Goal: Task Accomplishment & Management: Manage account settings

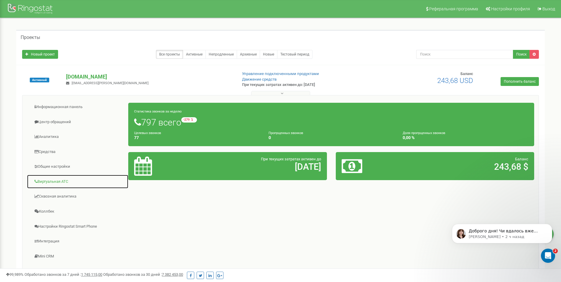
click at [64, 183] on link "Виртуальная АТС" at bounding box center [78, 181] width 102 height 14
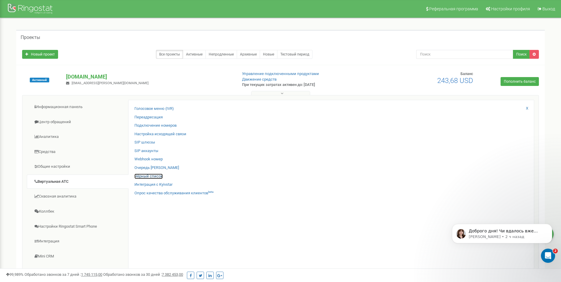
click at [155, 176] on link "Чёрный список" at bounding box center [149, 176] width 28 height 6
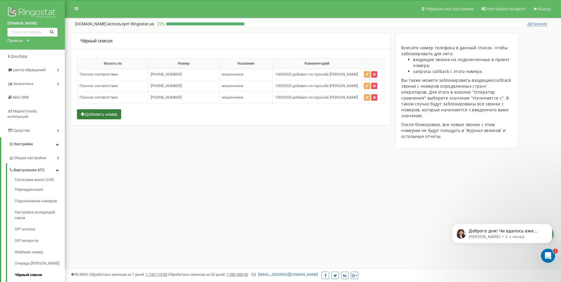
click at [113, 113] on button "Добавить номер" at bounding box center [99, 114] width 44 height 10
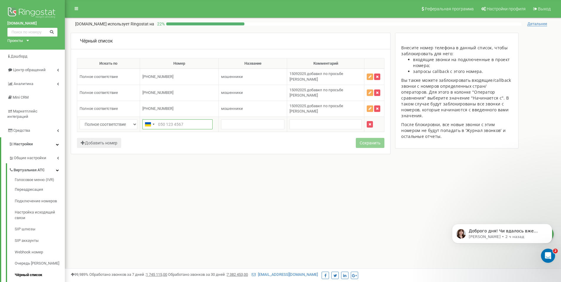
click at [192, 119] on input "text" at bounding box center [177, 124] width 70 height 10
paste input "системі 0633257143"
drag, startPoint x: 176, startPoint y: 110, endPoint x: 145, endPoint y: 112, distance: 31.0
click at [145, 119] on input "системі 0633257143" at bounding box center [177, 124] width 70 height 10
type input "[PHONE_NUMBER]"
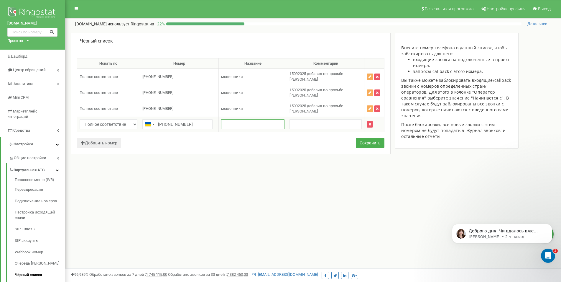
click at [243, 119] on input "text" at bounding box center [252, 124] width 63 height 10
drag, startPoint x: 250, startPoint y: 99, endPoint x: 214, endPoint y: 102, distance: 35.8
click at [214, 102] on tr "133897 Полное соответствие Полное соответствие Начинается с +380443234357 +3804…" at bounding box center [230, 109] width 307 height 16
copy tr "мошенники"
click at [235, 119] on input "text" at bounding box center [252, 124] width 63 height 10
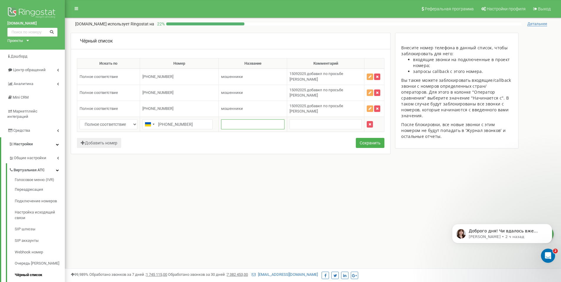
paste input "мошенники"
drag, startPoint x: 234, startPoint y: 111, endPoint x: 206, endPoint y: 117, distance: 28.8
click at [221, 119] on input "мошенники" at bounding box center [252, 124] width 63 height 10
type input "мошенники"
click at [298, 119] on input "text" at bounding box center [326, 124] width 72 height 10
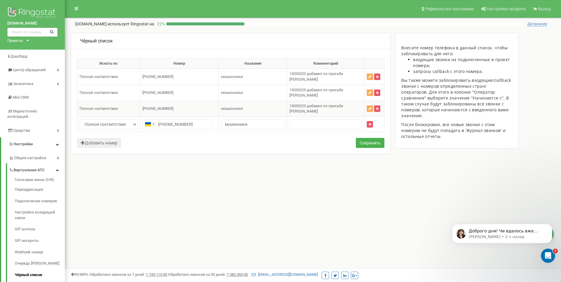
click at [301, 104] on span "15092025 добавил по просьбе [PERSON_NAME]" at bounding box center [317, 109] width 54 height 10
click at [308, 104] on span "15092025 добавил по просьбе [PERSON_NAME]" at bounding box center [317, 109] width 54 height 10
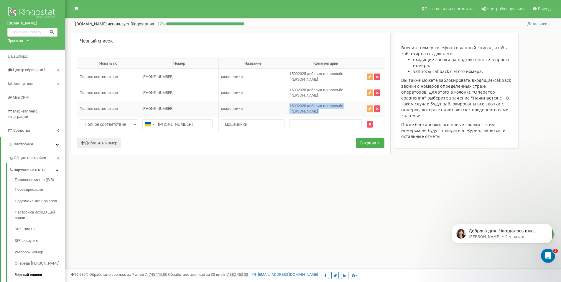
copy td "15092025 добавил по просьбе [PERSON_NAME]"
click at [304, 119] on input "text" at bounding box center [326, 124] width 72 height 10
paste input "15092025 добавил по просьбе [PERSON_NAME]"
drag, startPoint x: 298, startPoint y: 111, endPoint x: 254, endPoint y: 112, distance: 43.7
click at [290, 119] on input "15092025 добавил по просьбе Янчука" at bounding box center [326, 124] width 72 height 10
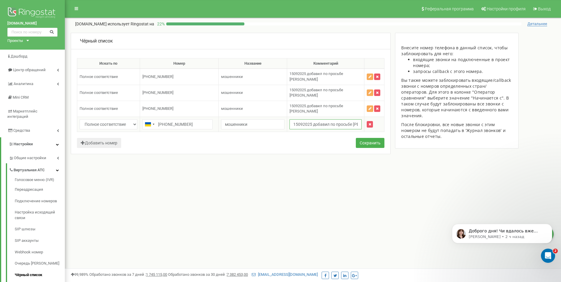
click at [301, 119] on input "15092025 добавил по просьбе Янчука" at bounding box center [326, 124] width 72 height 10
drag, startPoint x: 296, startPoint y: 110, endPoint x: 276, endPoint y: 112, distance: 21.0
click at [290, 119] on input "15092025 добавил по просьбе Янчука" at bounding box center [326, 124] width 72 height 10
type input "22092025 добавил по просьбе Янчука"
click at [374, 138] on button "Сохранить" at bounding box center [370, 143] width 29 height 10
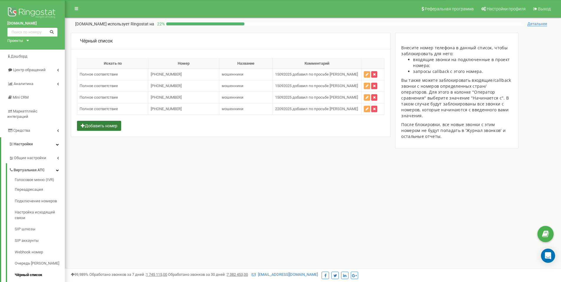
click at [103, 130] on button "Добавить номер" at bounding box center [99, 126] width 44 height 10
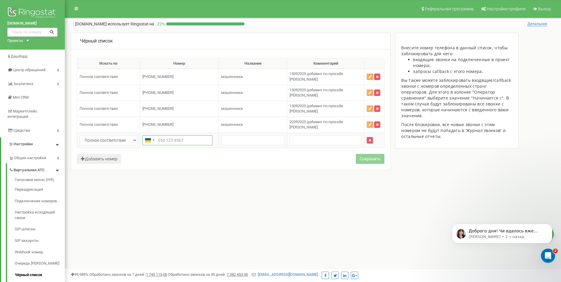
click at [176, 135] on input "text" at bounding box center [177, 140] width 70 height 10
click at [185, 135] on input "+38063" at bounding box center [177, 140] width 70 height 10
type input "[PHONE_NUMBER]"
click at [237, 135] on input "text" at bounding box center [252, 140] width 63 height 10
drag, startPoint x: 247, startPoint y: 108, endPoint x: 194, endPoint y: 107, distance: 53.1
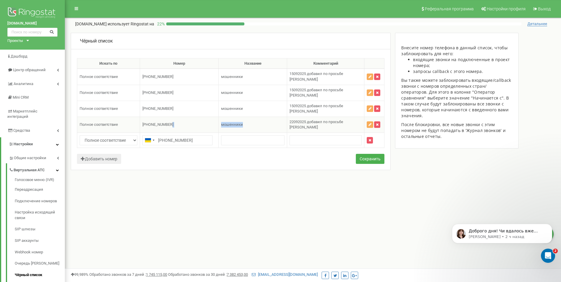
click at [194, 117] on tr "134731 Полное соответствие Полное соответствие Начинается с +380633257143 +3806…" at bounding box center [230, 125] width 307 height 16
copy tr "мошенники"
click at [230, 135] on input "text" at bounding box center [252, 140] width 63 height 10
paste input "мошенники"
drag, startPoint x: 233, startPoint y: 122, endPoint x: 170, endPoint y: 128, distance: 63.4
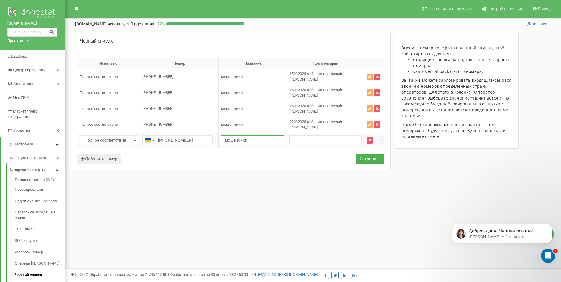
click at [221, 135] on input "мошенники" at bounding box center [252, 140] width 63 height 10
type input "мошенники"
click at [291, 119] on span "22092025 добавил по просьбе [PERSON_NAME]" at bounding box center [317, 124] width 54 height 10
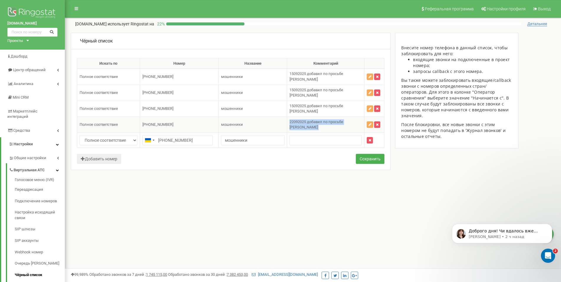
copy td "22092025 добавил по просьбе [PERSON_NAME]"
click at [303, 135] on input "text" at bounding box center [326, 140] width 72 height 10
paste input "22092025 добавил по просьбе [PERSON_NAME]"
drag, startPoint x: 337, startPoint y: 122, endPoint x: 257, endPoint y: 127, distance: 80.4
click at [290, 135] on input "22092025 добавил по просьбе [PERSON_NAME]" at bounding box center [326, 140] width 72 height 10
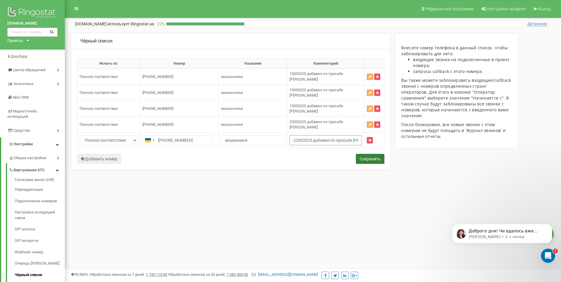
type input "22092025 добавил по просьбе [PERSON_NAME]"
click at [368, 154] on button "Сохранить" at bounding box center [370, 159] width 29 height 10
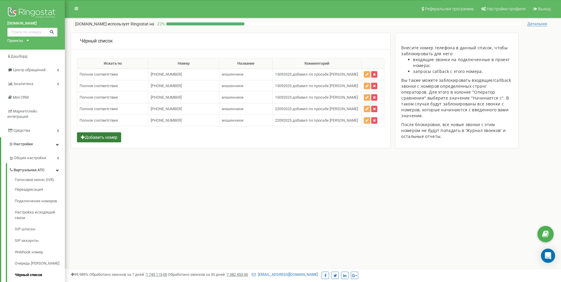
click at [111, 135] on button "Добавить номер" at bounding box center [99, 137] width 44 height 10
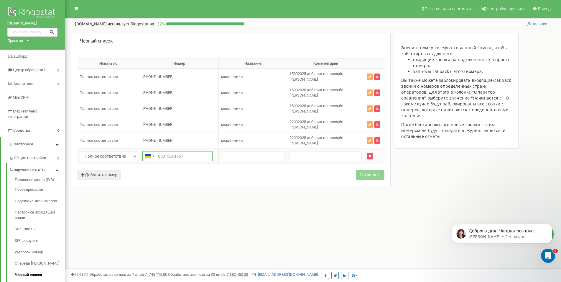
click at [169, 151] on input "text" at bounding box center [177, 156] width 70 height 10
type input "[PHONE_NUMBER]"
drag, startPoint x: 246, startPoint y: 120, endPoint x: 210, endPoint y: 118, distance: 35.5
click at [210, 132] on tr "134736 Полное соответствие Полное соответствие Начинается с +380633257811 +3806…" at bounding box center [230, 140] width 307 height 16
copy tr "мошенники"
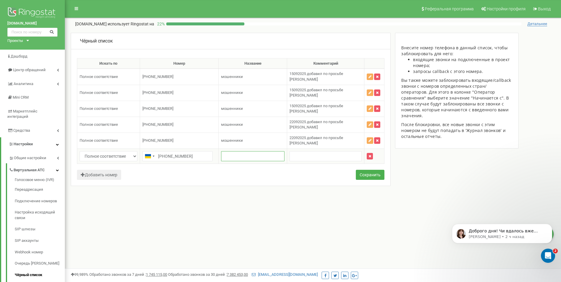
click at [237, 151] on input "text" at bounding box center [252, 156] width 63 height 10
paste input "мошенники"
drag, startPoint x: 233, startPoint y: 134, endPoint x: 180, endPoint y: 144, distance: 53.9
click at [221, 151] on input "мошенники" at bounding box center [252, 156] width 63 height 10
click at [226, 151] on input "мошенники" at bounding box center [252, 156] width 63 height 10
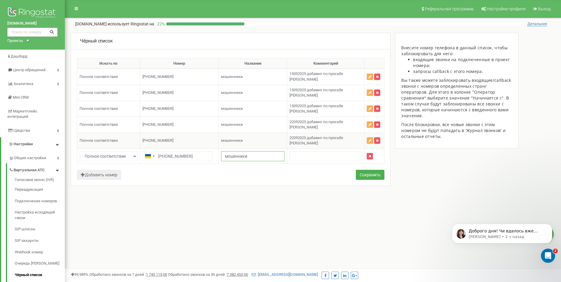
type input "мошенники"
click at [300, 135] on span "22092025 добавил по просьбе [PERSON_NAME]" at bounding box center [317, 140] width 54 height 10
click at [300, 135] on span "22092025 добавил по просьбе Янчука" at bounding box center [317, 140] width 54 height 10
copy td "22092025 добавил по просьбе Янчука"
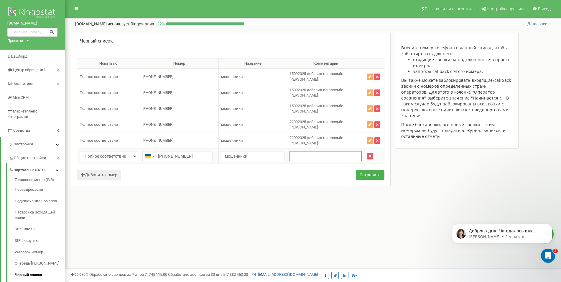
click at [301, 151] on input "text" at bounding box center [326, 156] width 72 height 10
paste input "22092025 добавил по просьбе Янчука"
type input "22092025 добавил по просьбе Янчука"
drag, startPoint x: 174, startPoint y: 135, endPoint x: 180, endPoint y: 136, distance: 6.0
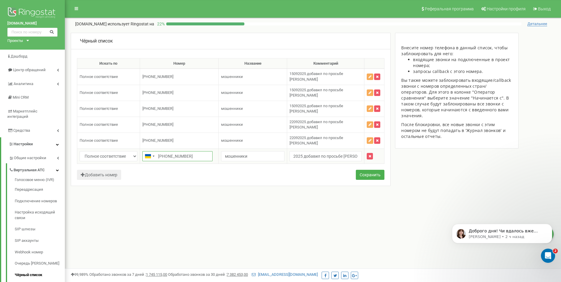
click at [180, 151] on input "+380633265310" at bounding box center [177, 156] width 70 height 10
click at [376, 170] on button "Сохранить" at bounding box center [370, 175] width 29 height 10
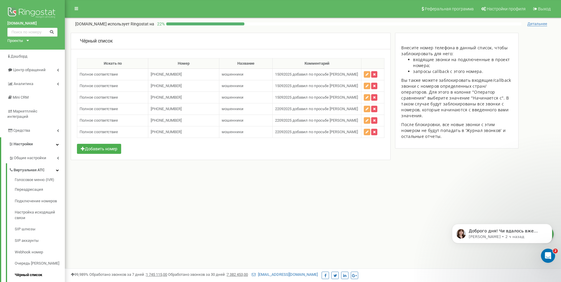
click at [265, 164] on div "Чёрный список Искать по Номер Название Комментарий 133887 Полное соответствие П…" at bounding box center [230, 105] width 329 height 145
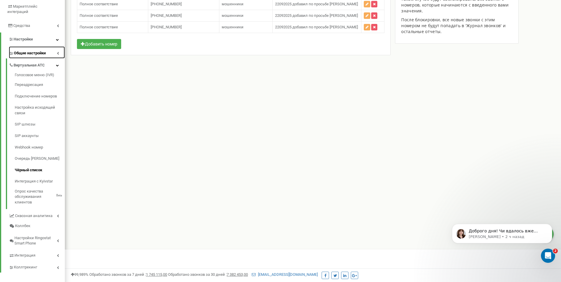
click at [37, 46] on link "Общие настройки" at bounding box center [37, 52] width 56 height 12
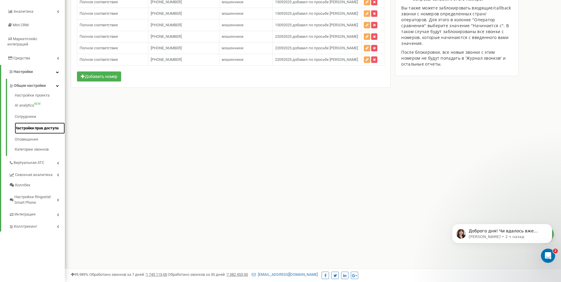
click at [34, 124] on link "Настройки прав доступа" at bounding box center [40, 128] width 50 height 12
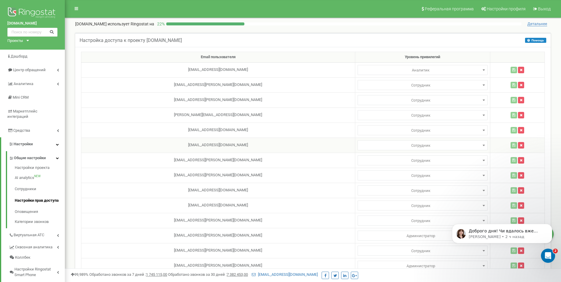
scroll to position [72, 0]
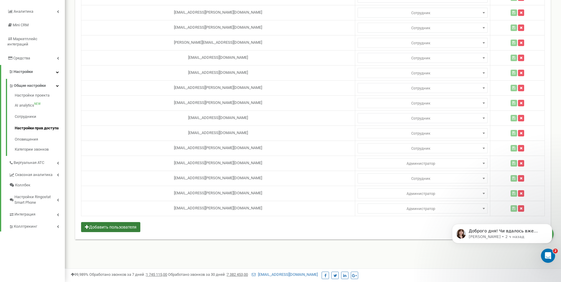
click at [118, 229] on button "Добавить пользователя" at bounding box center [110, 227] width 59 height 10
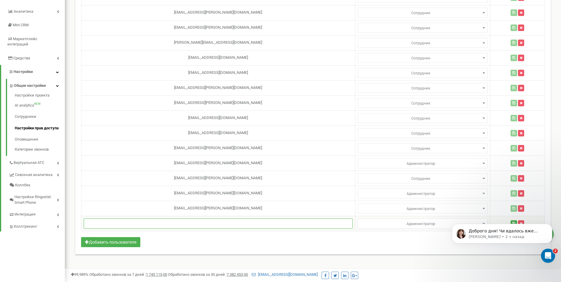
click at [176, 227] on input "text" at bounding box center [218, 223] width 269 height 10
paste input "[EMAIL_ADDRESS][PERSON_NAME][DOMAIN_NAME]"
type input "[EMAIL_ADDRESS][PERSON_NAME][DOMAIN_NAME]"
click at [551, 226] on icon "Dismiss notification" at bounding box center [550, 225] width 3 height 3
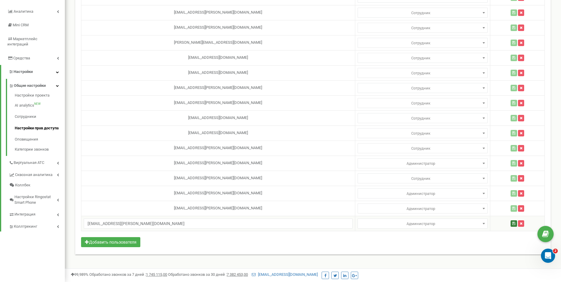
click at [513, 223] on icon "button" at bounding box center [514, 224] width 3 height 4
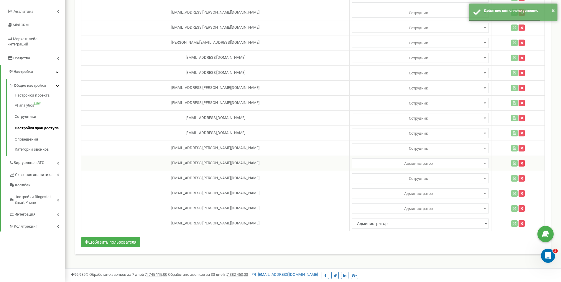
click at [521, 163] on icon "button" at bounding box center [522, 163] width 3 height 4
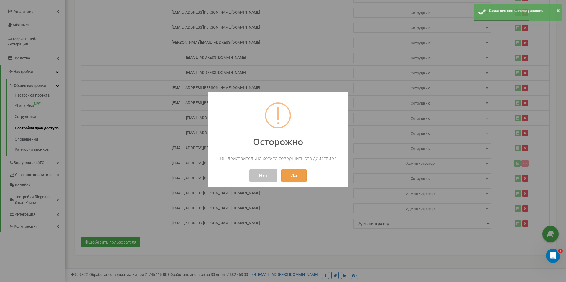
click at [300, 176] on button "Да" at bounding box center [293, 175] width 25 height 13
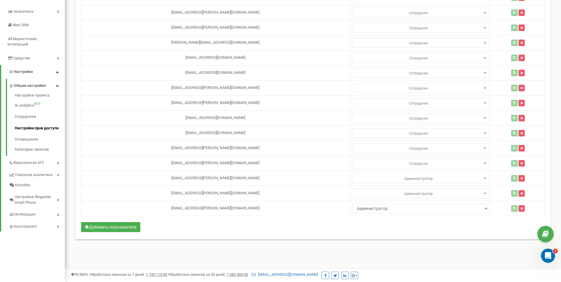
drag, startPoint x: 222, startPoint y: 233, endPoint x: 159, endPoint y: 235, distance: 62.8
click at [222, 233] on div "Email пользователя Уровень привилегий chernenko.oleg@tekman.com.ua Администрато…" at bounding box center [313, 107] width 476 height 265
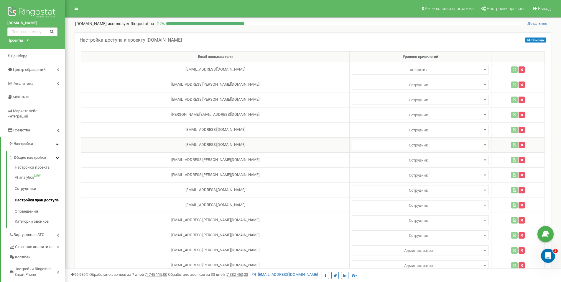
scroll to position [0, 0]
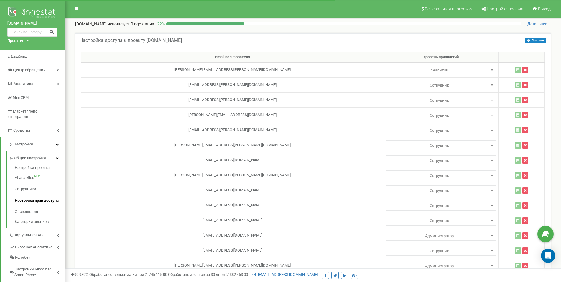
select select "1"
select select "4"
